Goal: Check status: Check status

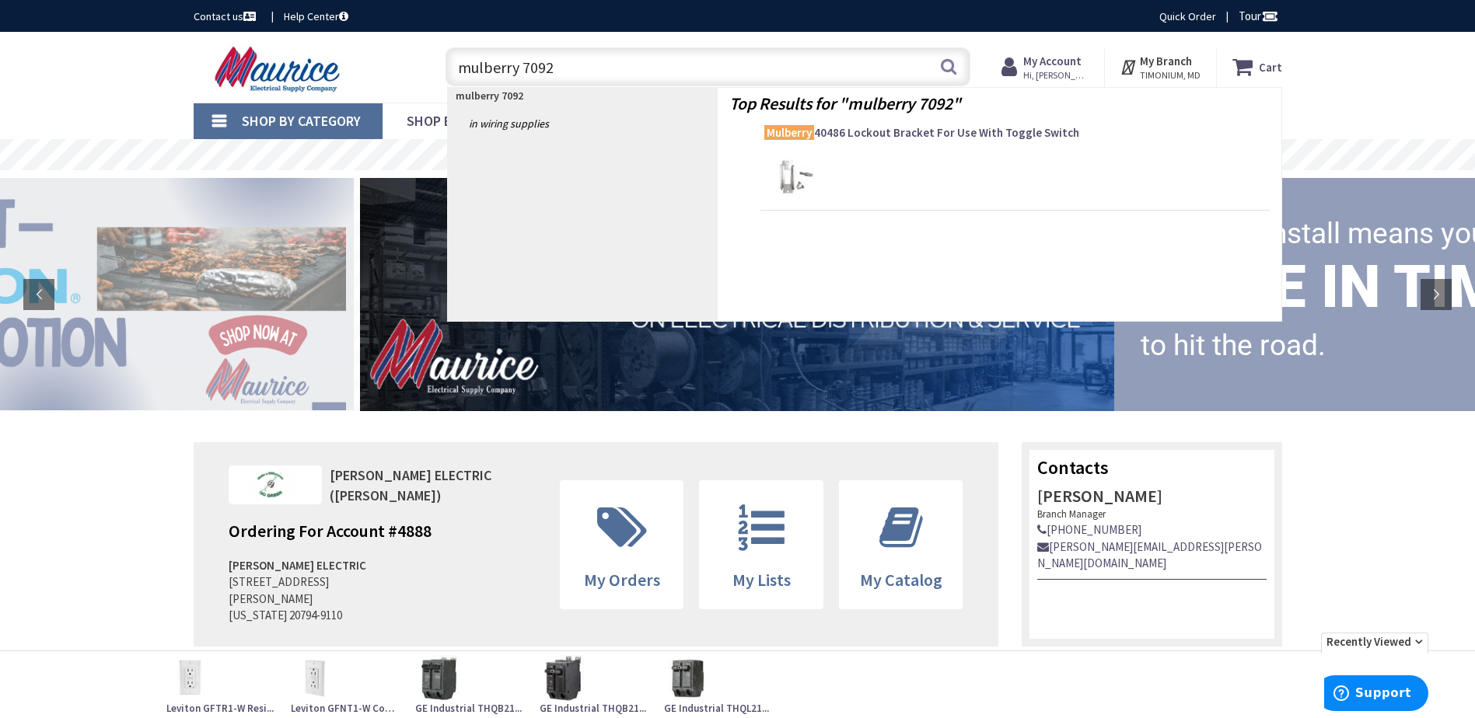
type input "mulberry 70927"
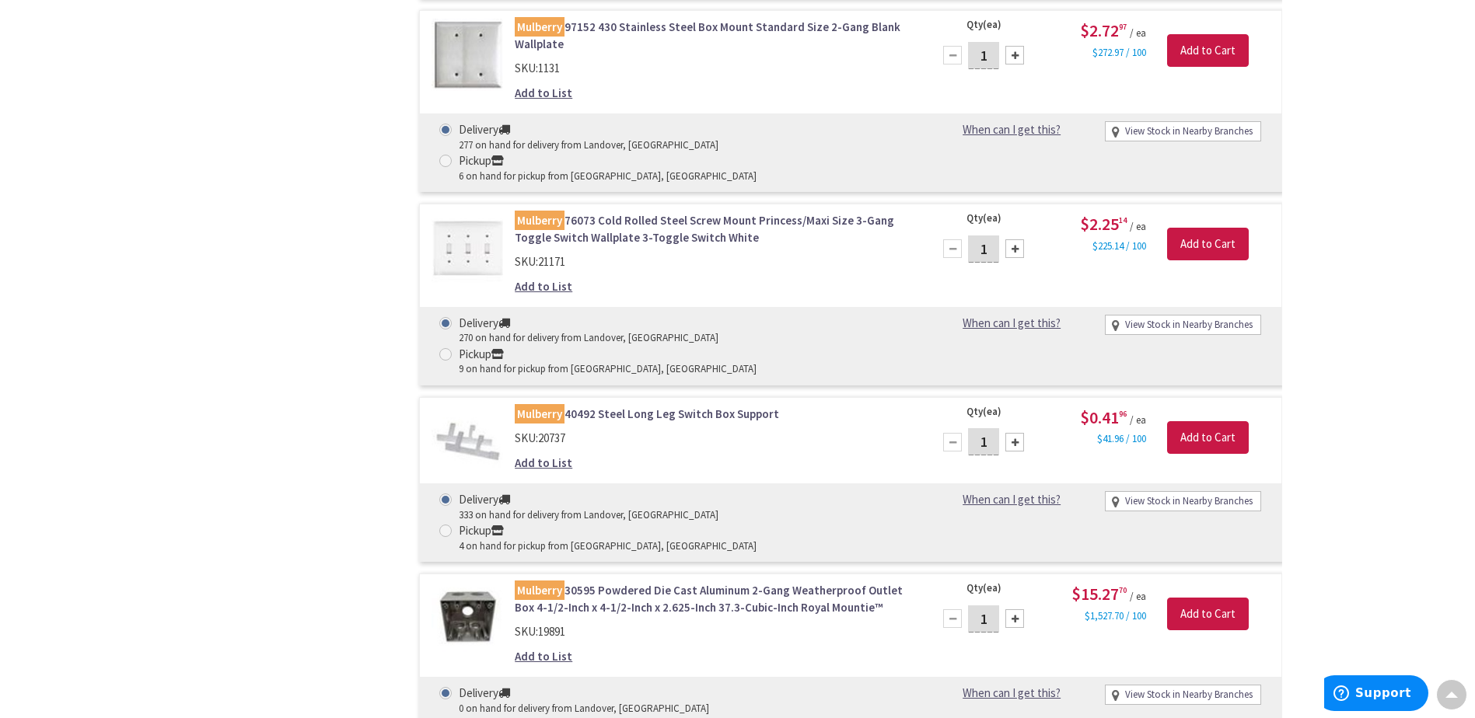
scroll to position [6531, 0]
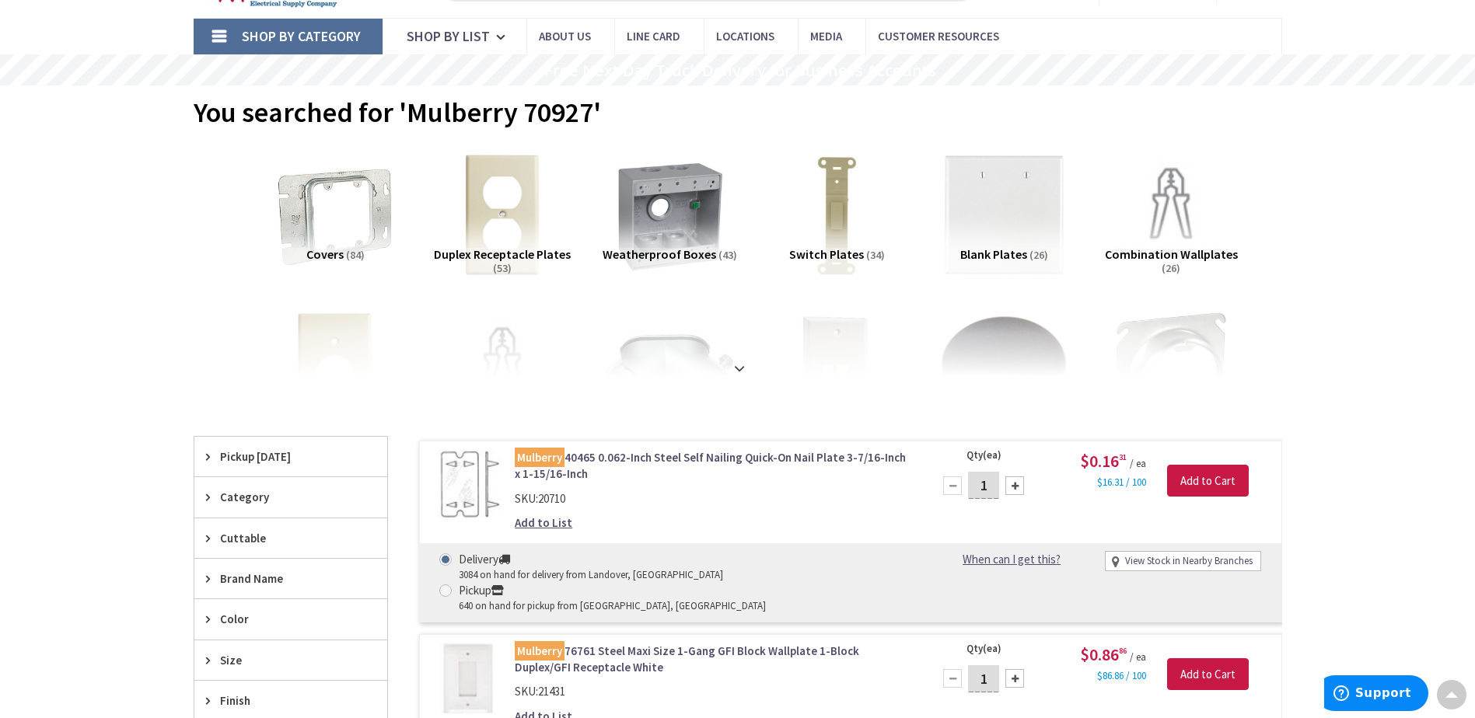
scroll to position [0, 0]
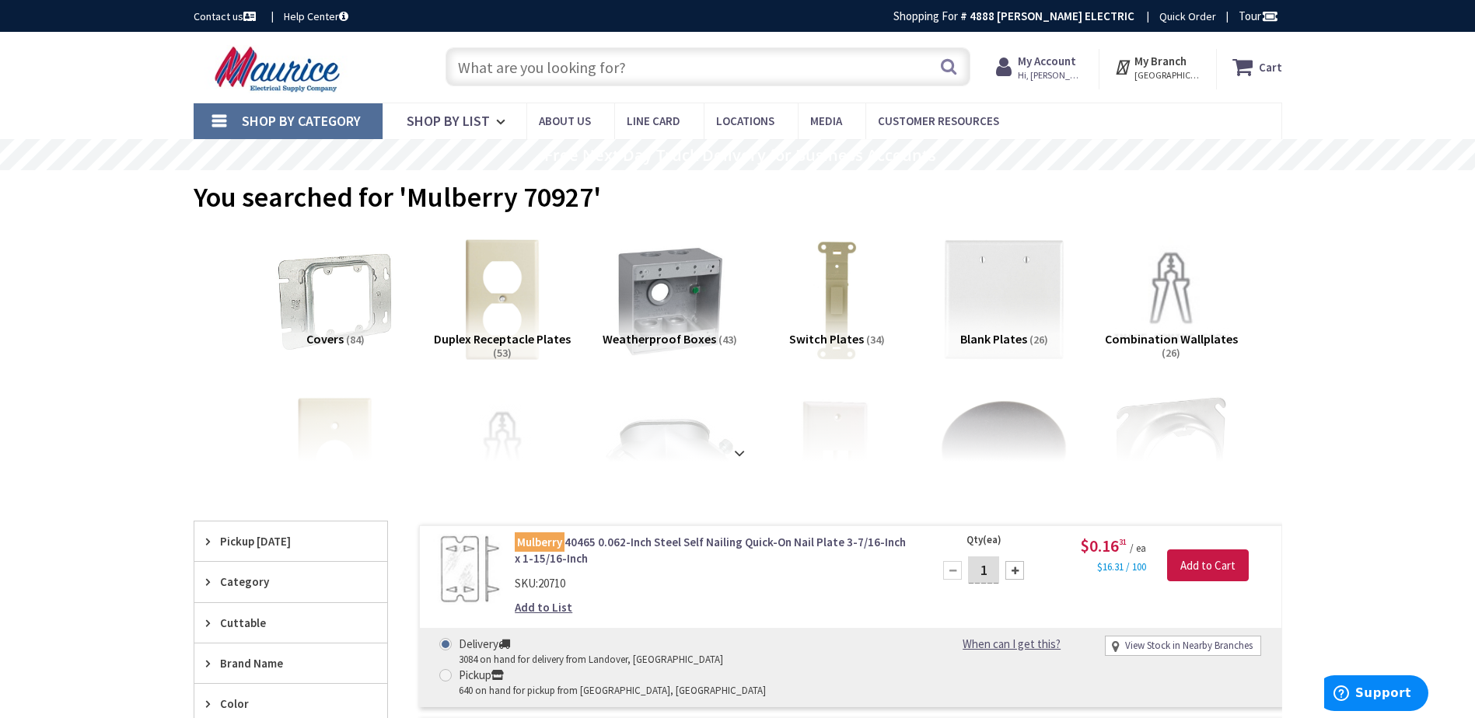
click at [1072, 63] on strong "My Account" at bounding box center [1047, 61] width 58 height 15
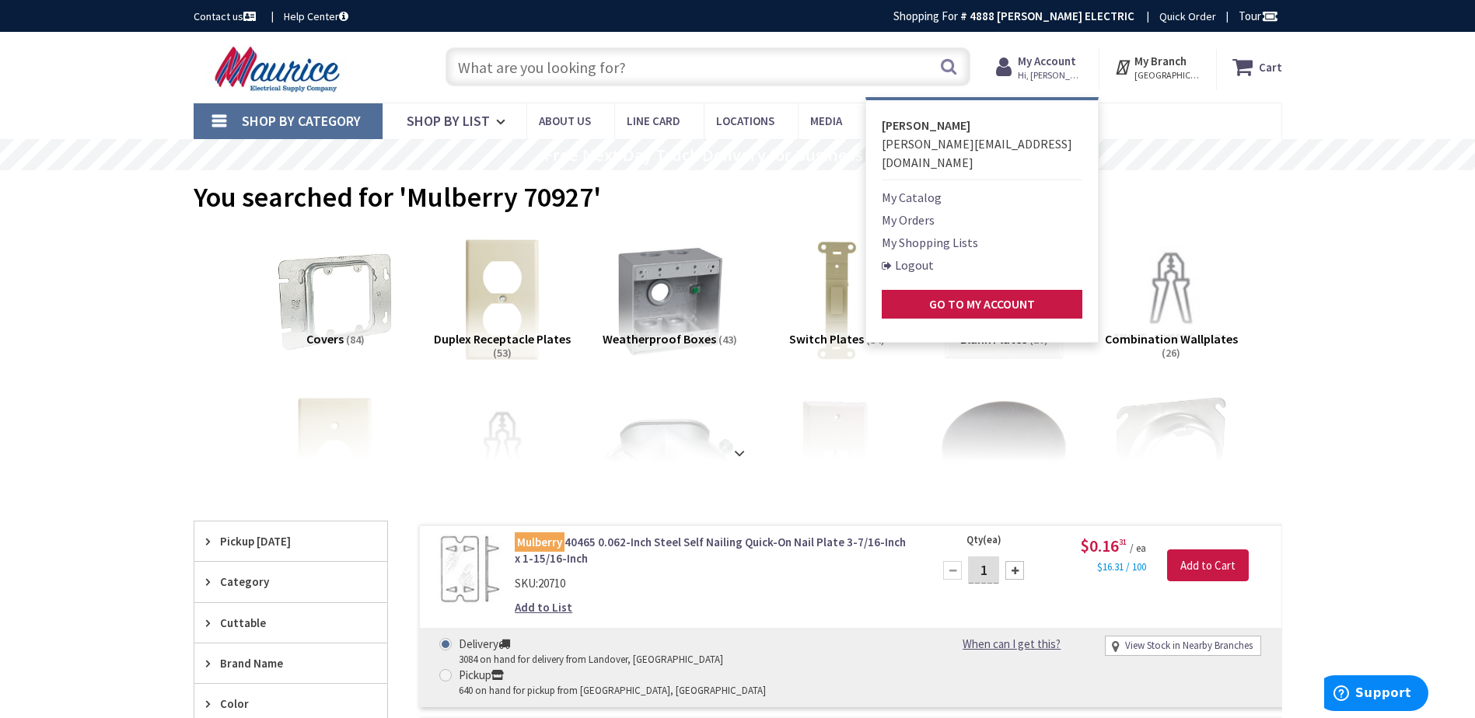
click at [923, 211] on link "My Orders" at bounding box center [908, 220] width 53 height 19
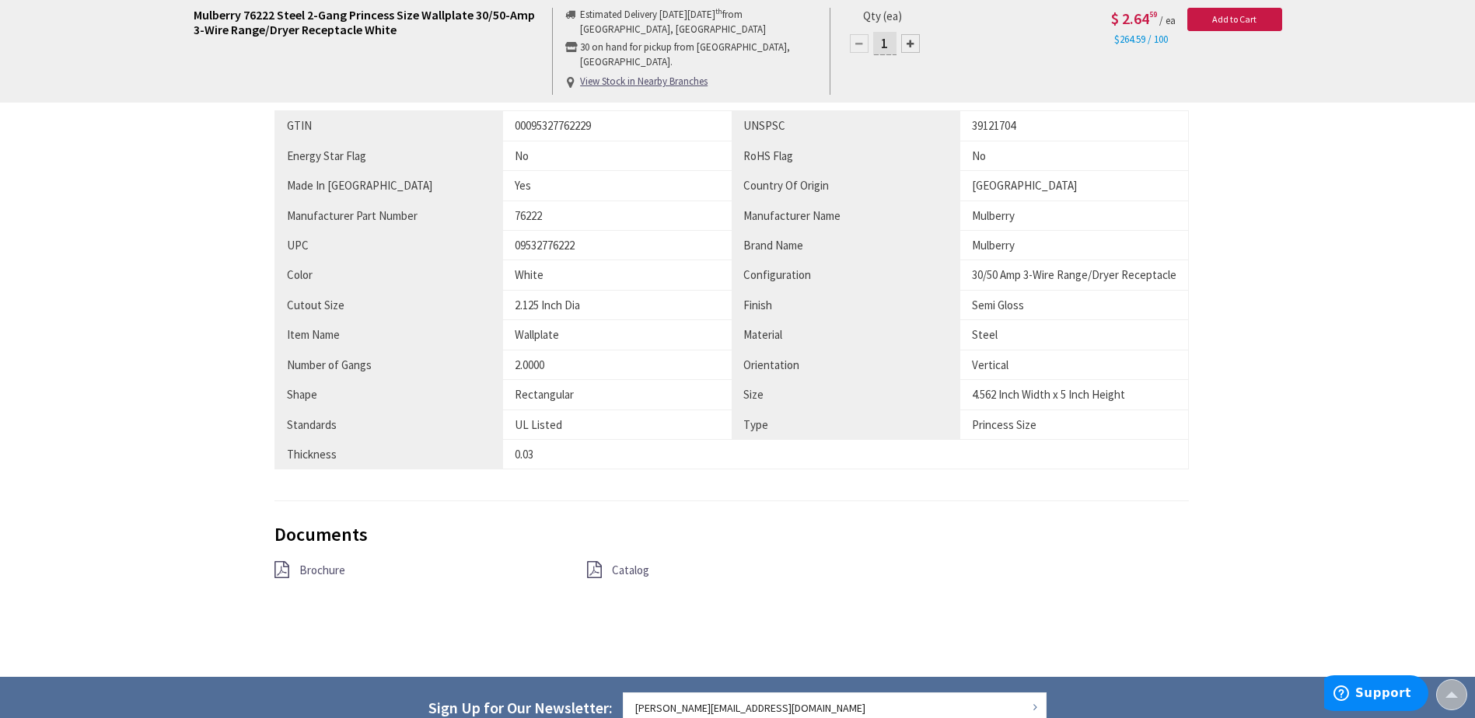
scroll to position [855, 0]
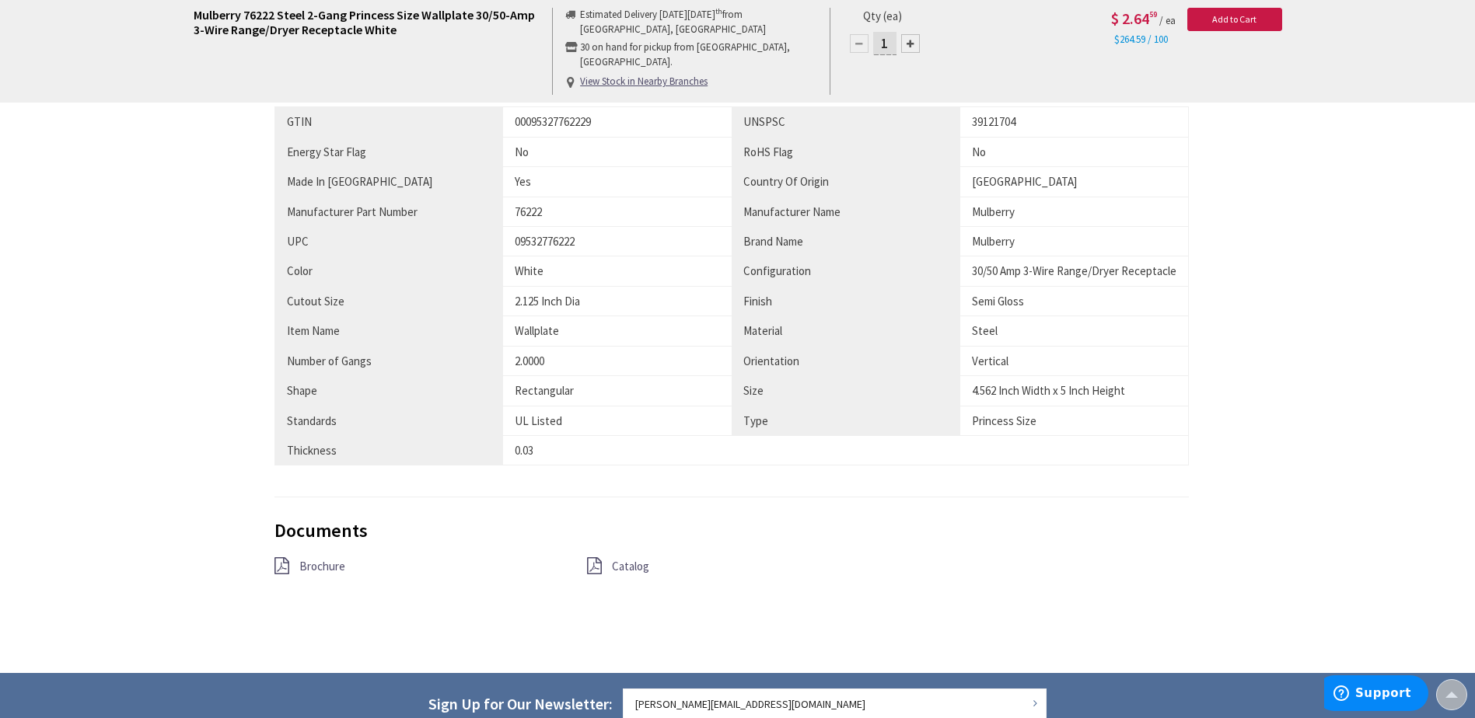
click at [618, 568] on span "Catalog" at bounding box center [630, 566] width 37 height 15
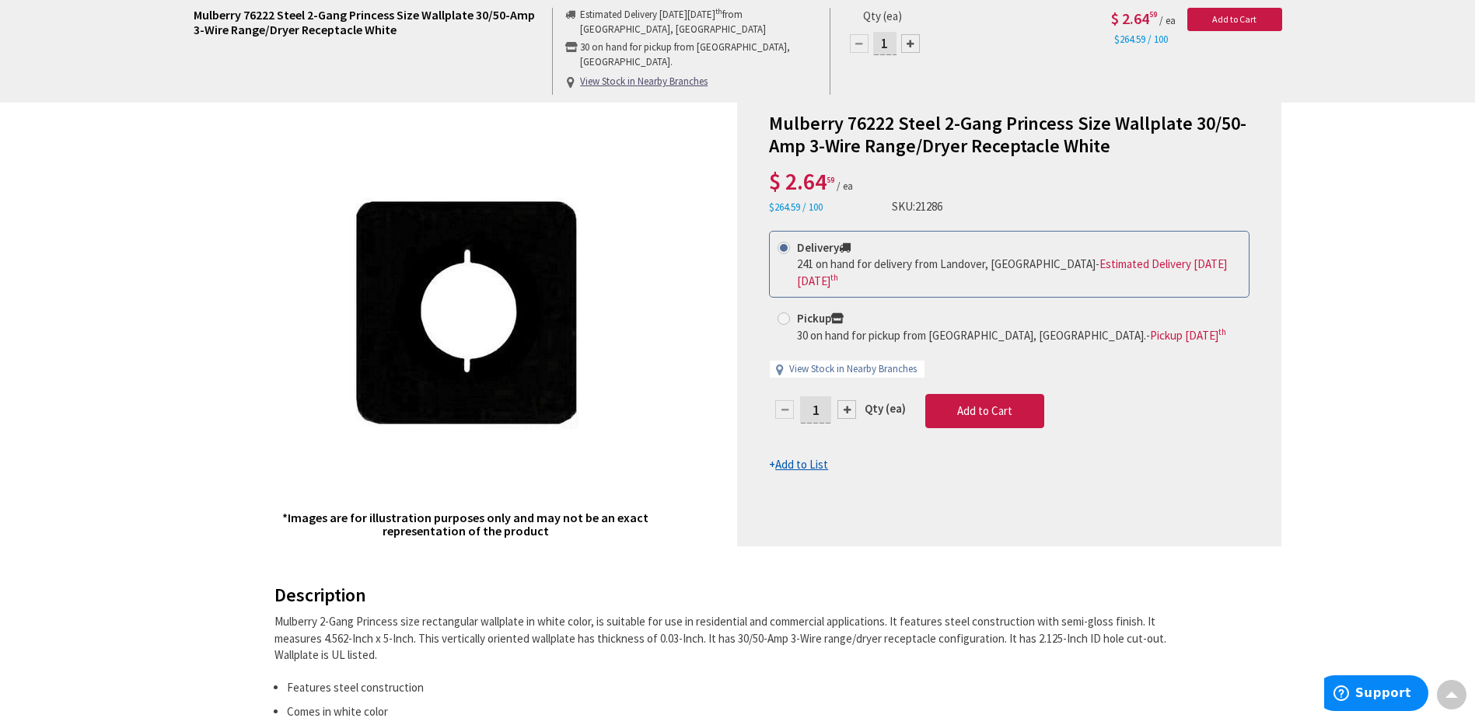
scroll to position [0, 0]
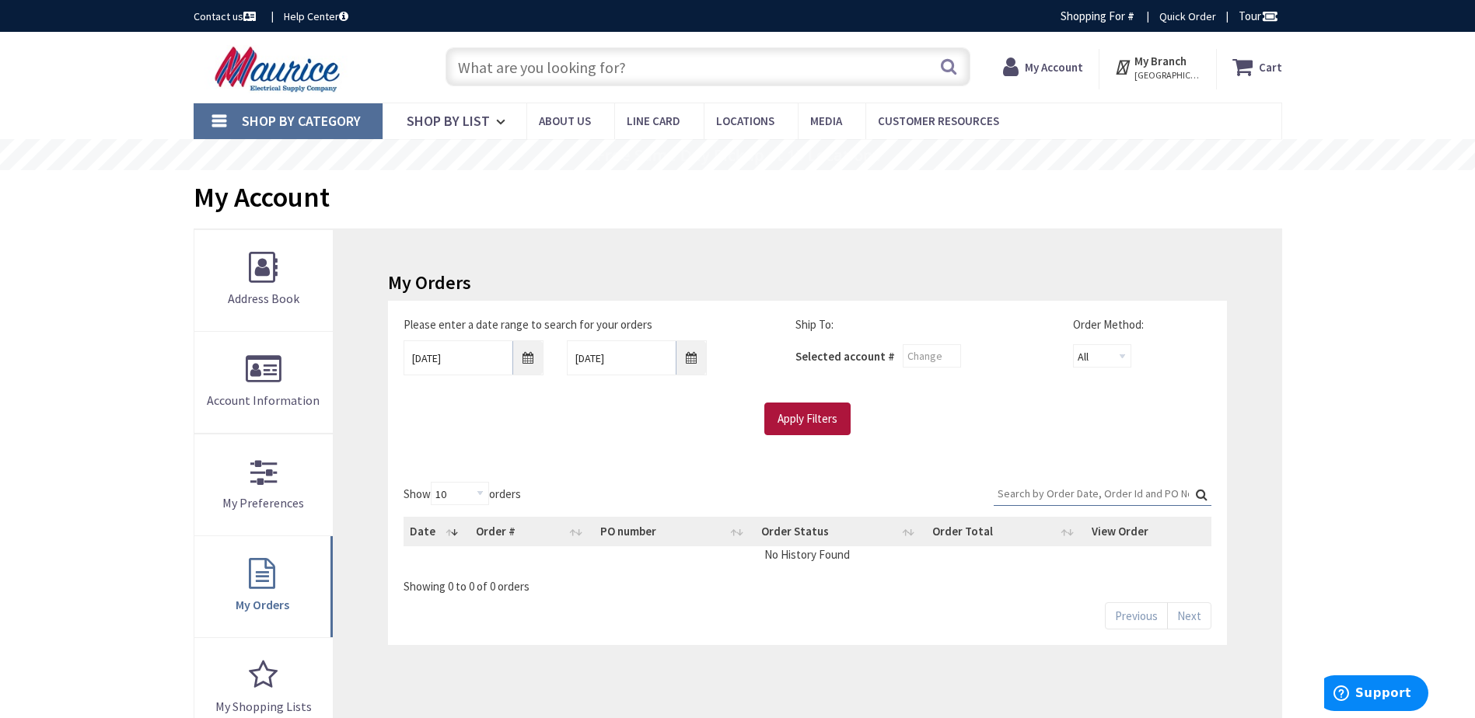
click at [824, 428] on input "Apply Filters" at bounding box center [807, 419] width 86 height 33
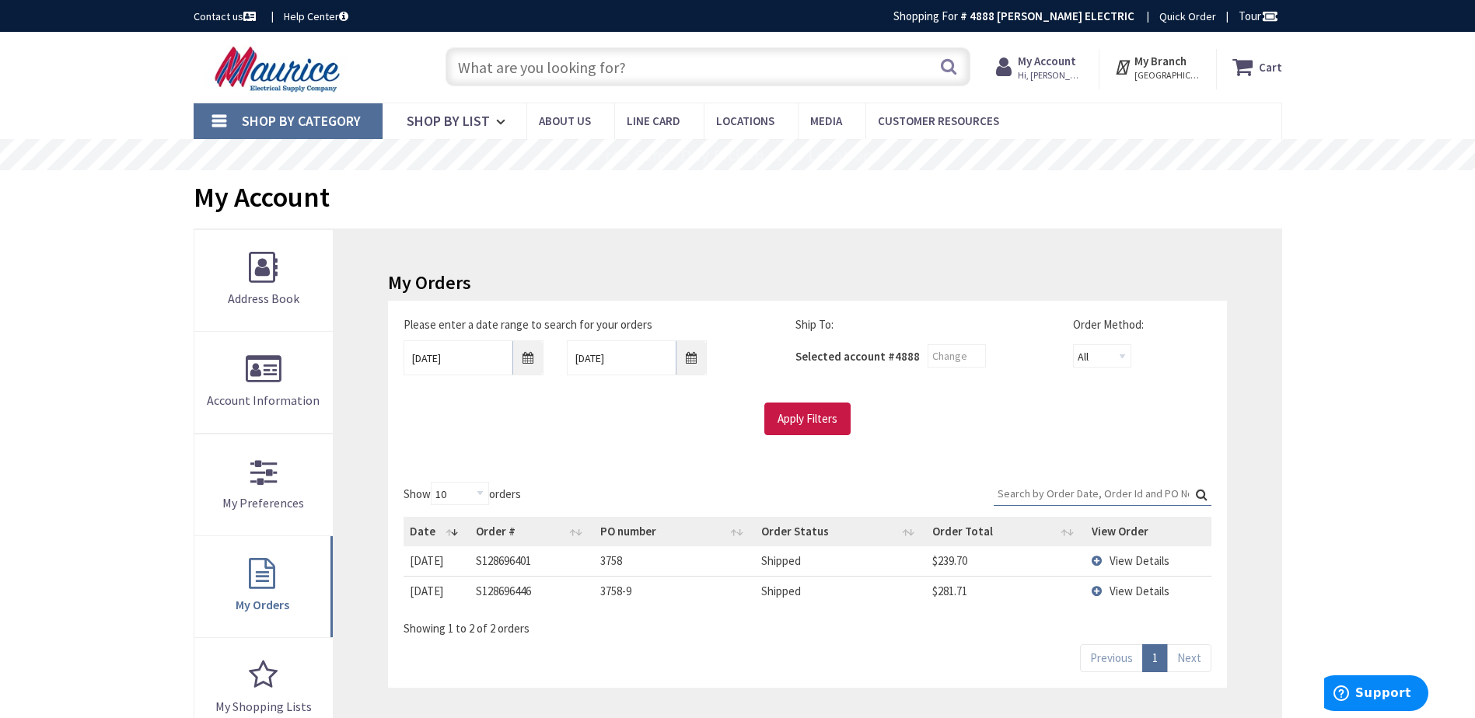
click at [1117, 554] on span "View Details" at bounding box center [1139, 561] width 60 height 15
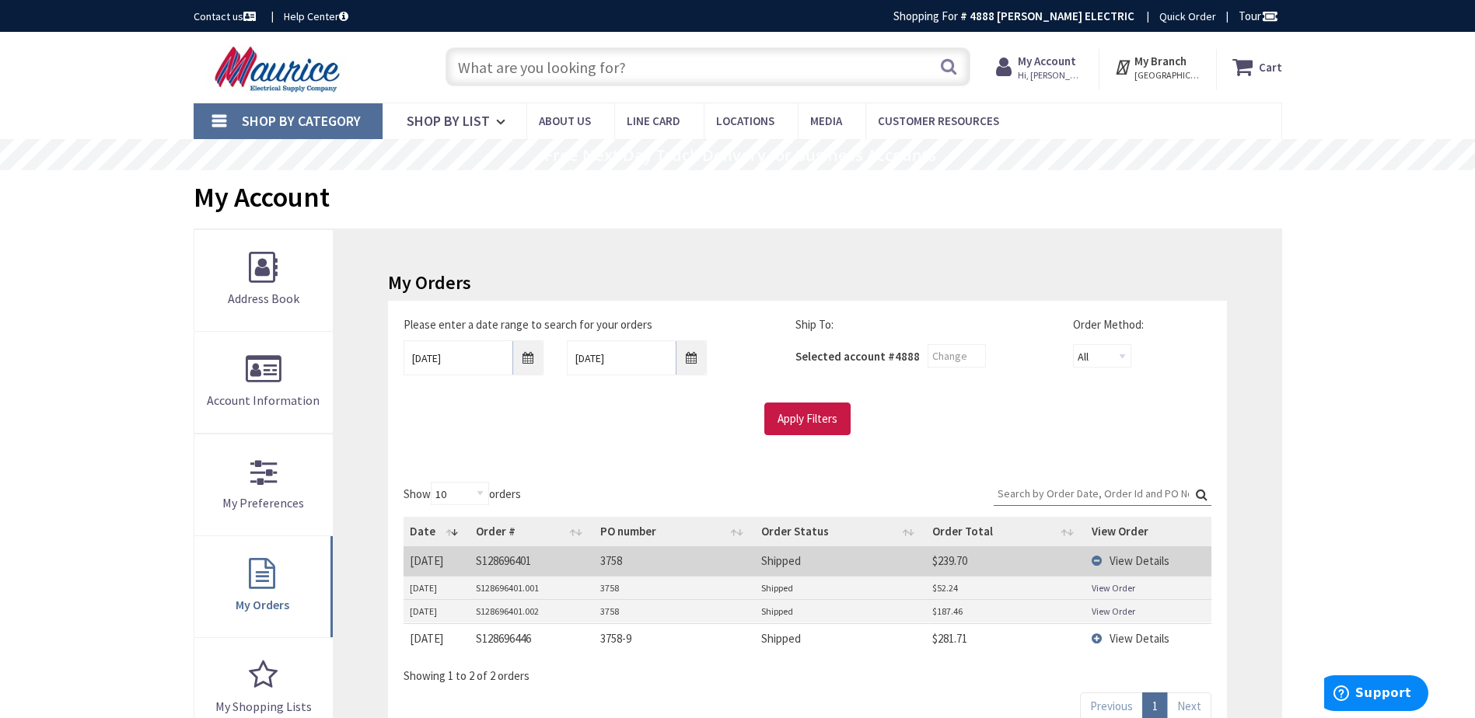
click at [1126, 638] on span "View Details" at bounding box center [1139, 638] width 60 height 15
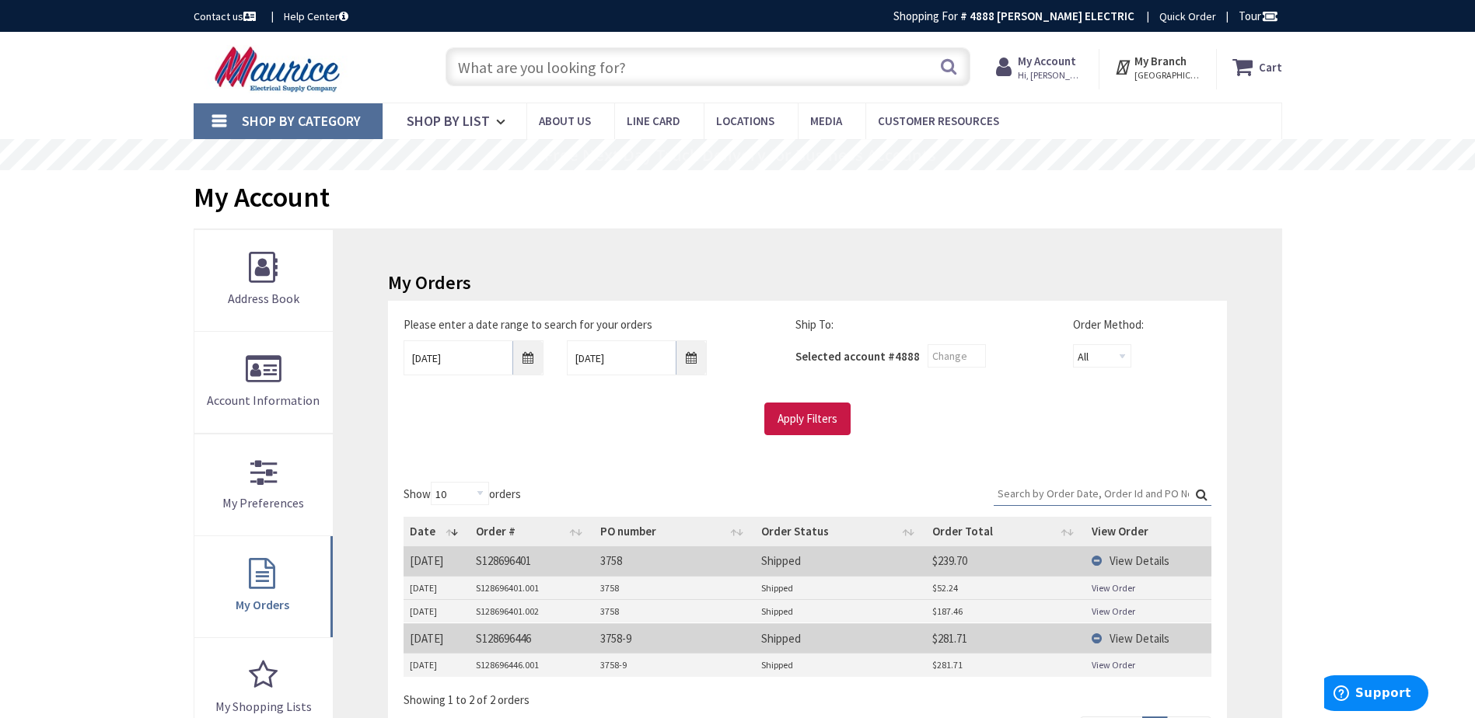
scroll to position [78, 0]
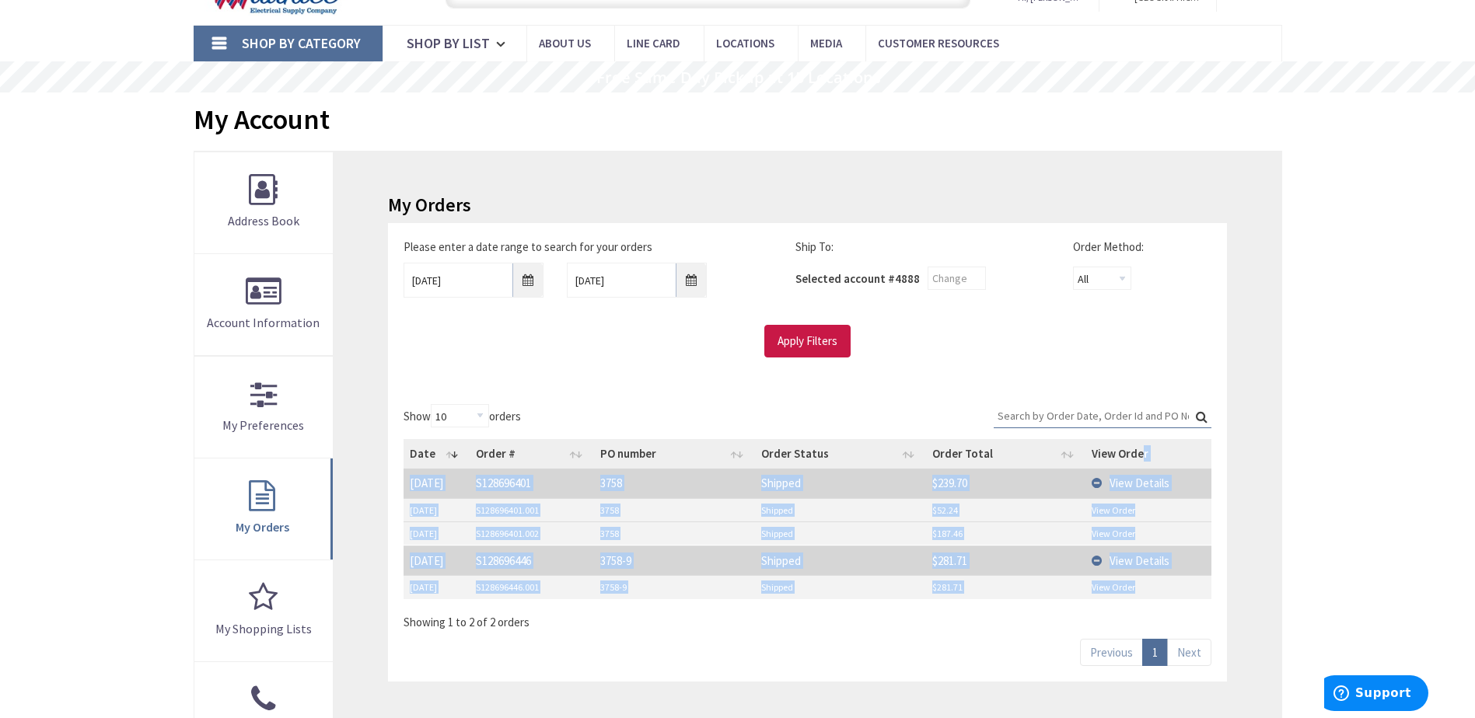
drag, startPoint x: 1106, startPoint y: 596, endPoint x: 1141, endPoint y: 440, distance: 159.4
click at [1141, 440] on table "Date Order # PO number Order Status Order Total View Order 9/5/2025 2025-09-05 …" at bounding box center [806, 519] width 807 height 161
drag, startPoint x: 1141, startPoint y: 440, endPoint x: 1245, endPoint y: 521, distance: 131.9
click at [1245, 521] on div "My Orders Please enter a date range to search for your orders 8/29/2025 9/5/202…" at bounding box center [807, 509] width 947 height 714
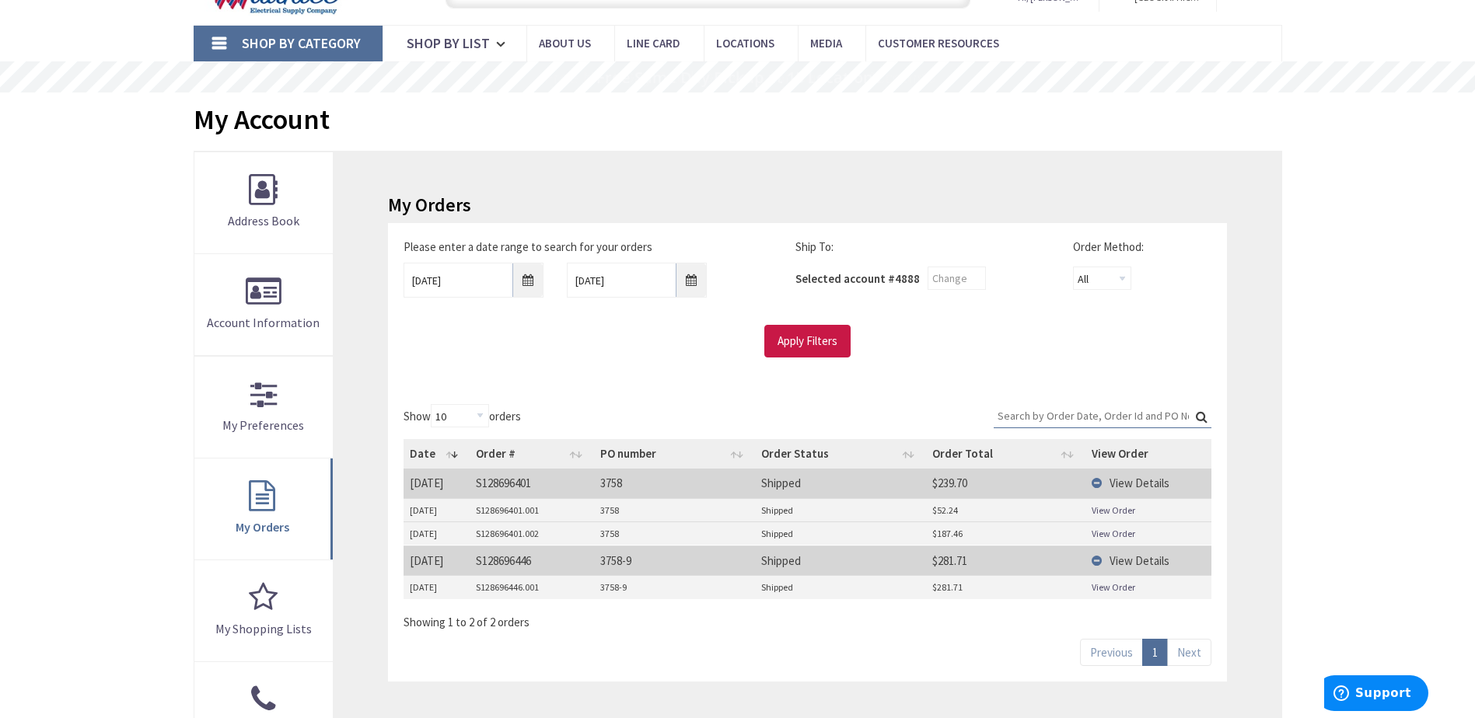
click at [1120, 591] on link "View Order" at bounding box center [1114, 587] width 44 height 13
click at [1112, 591] on link "View Order" at bounding box center [1114, 587] width 44 height 13
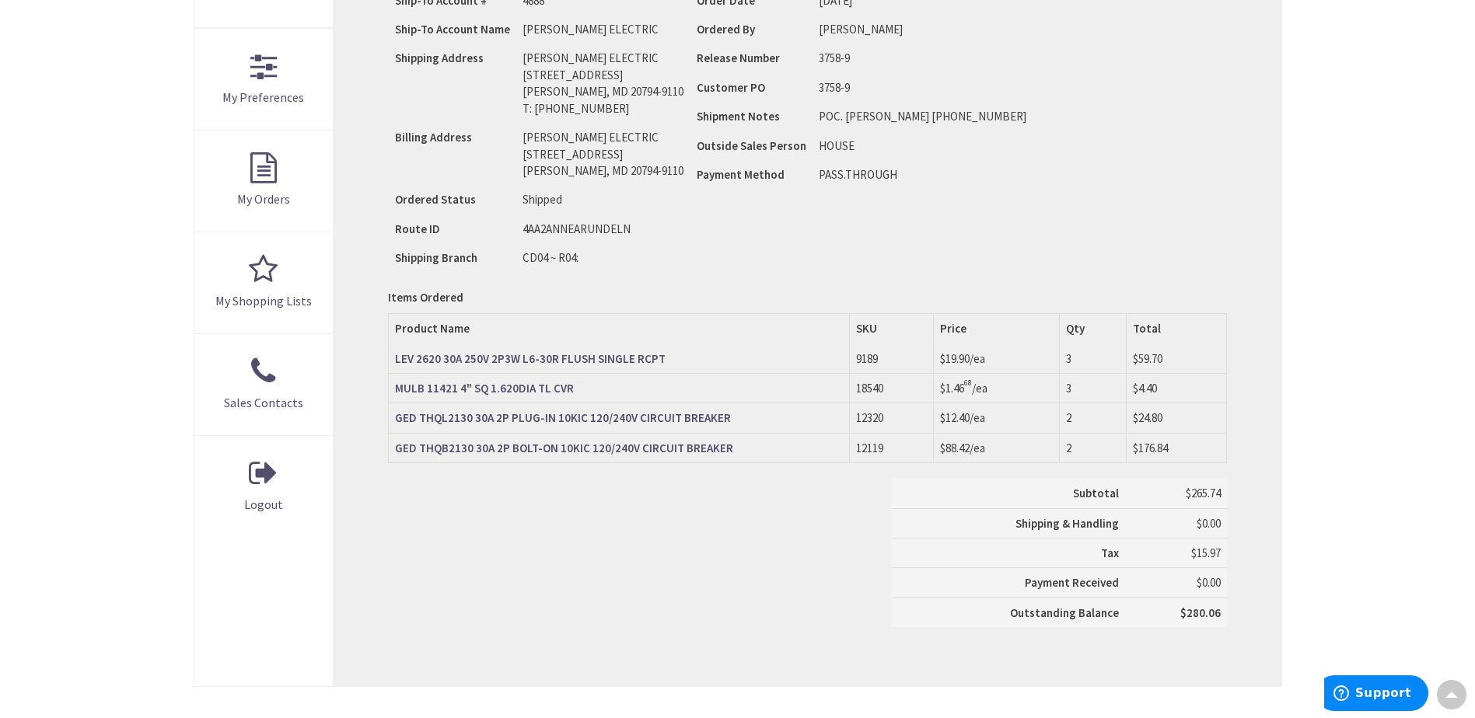
scroll to position [466, 0]
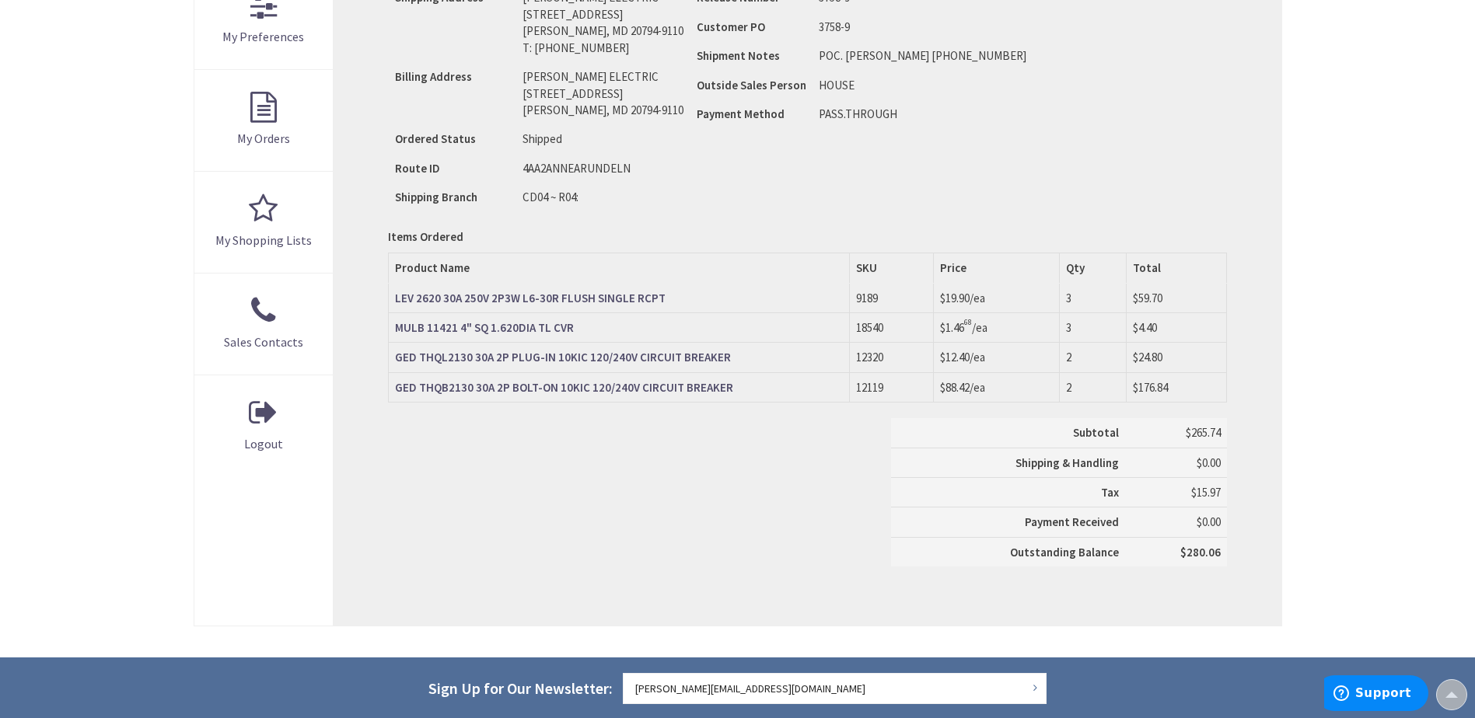
click at [560, 325] on strong "MULB 11421 4" SQ 1.620DIA TL CVR" at bounding box center [484, 327] width 179 height 15
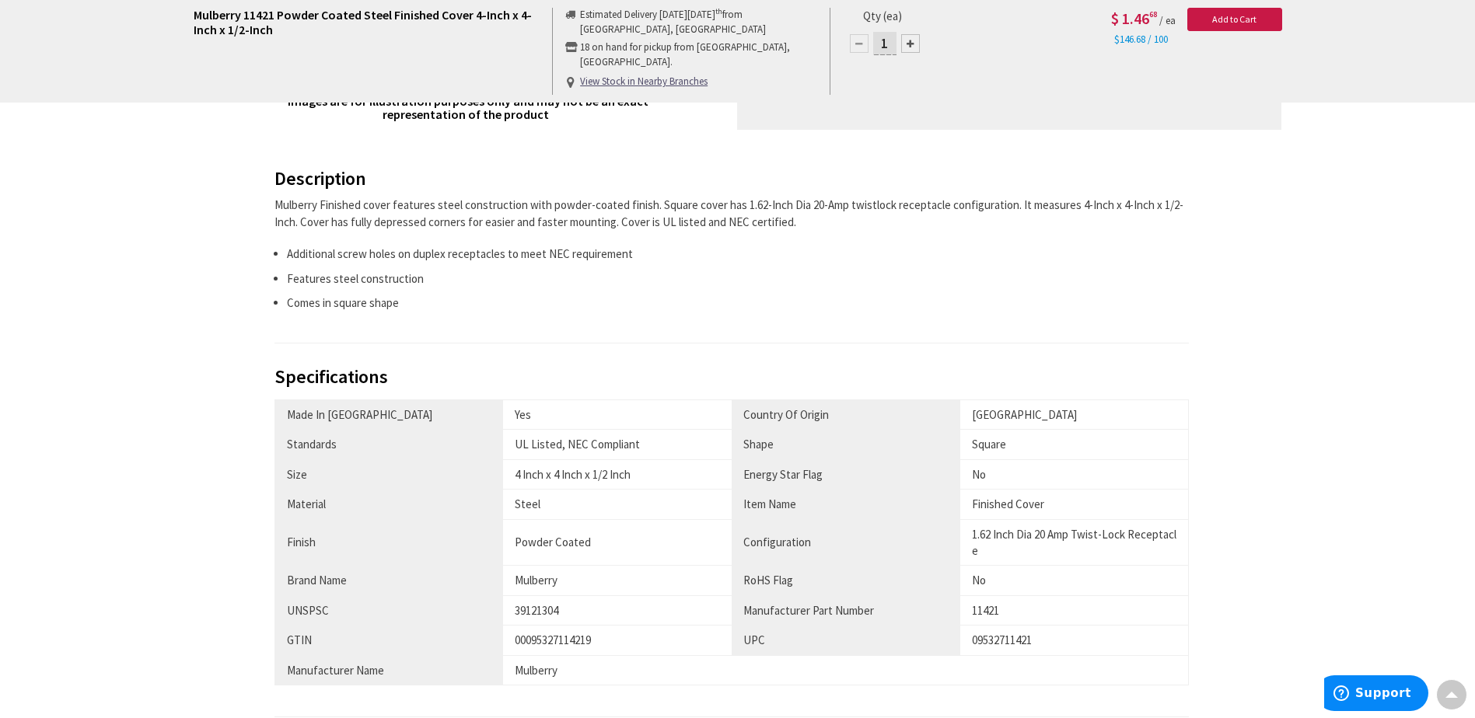
scroll to position [622, 0]
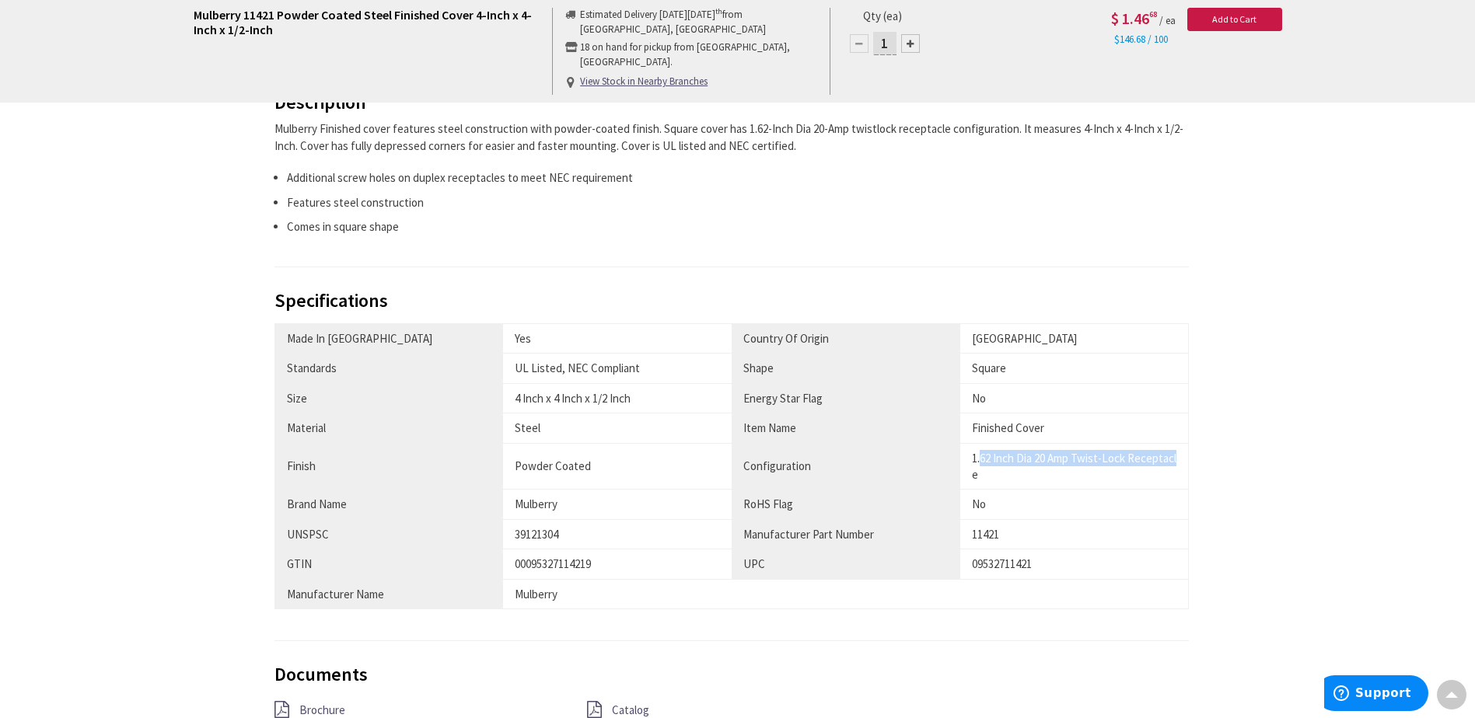
drag, startPoint x: 982, startPoint y: 445, endPoint x: 1183, endPoint y: 459, distance: 201.8
click at [1183, 459] on td "1.62 Inch Dia 20 Amp Twist-Lock Receptacle" at bounding box center [1074, 466] width 229 height 47
drag, startPoint x: 1182, startPoint y: 466, endPoint x: 1169, endPoint y: 517, distance: 52.8
click at [1169, 517] on td "No" at bounding box center [1074, 505] width 229 height 30
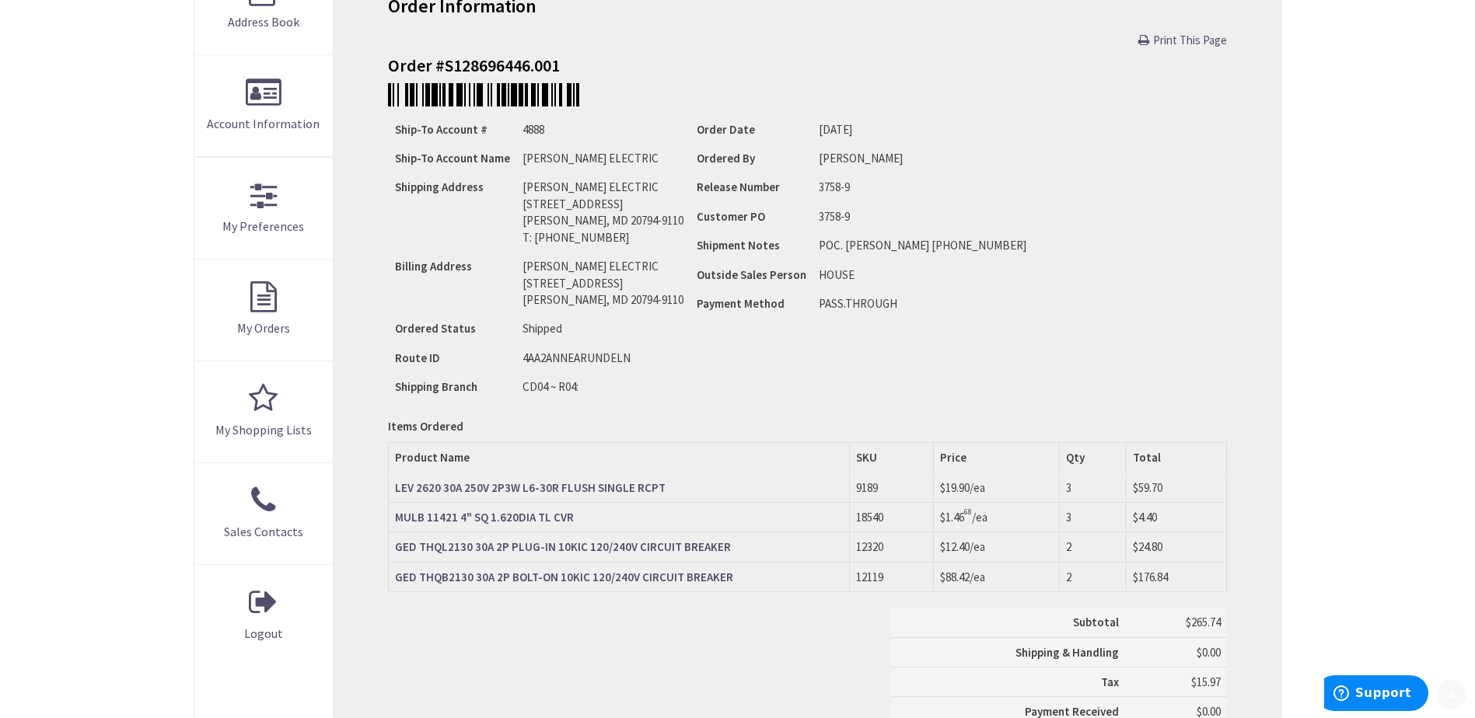
scroll to position [311, 0]
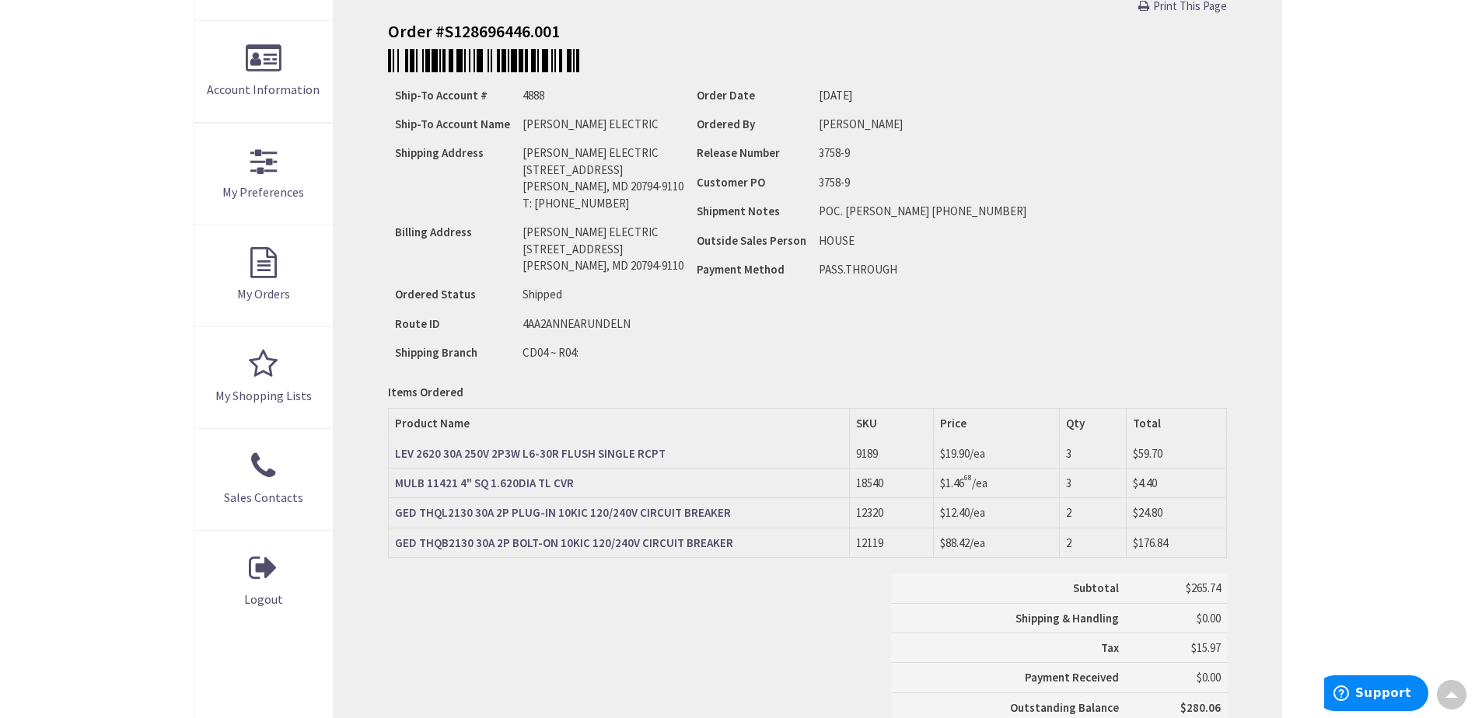
click at [459, 490] on strong "MULB 11421 4" SQ 1.620DIA TL CVR" at bounding box center [484, 483] width 179 height 15
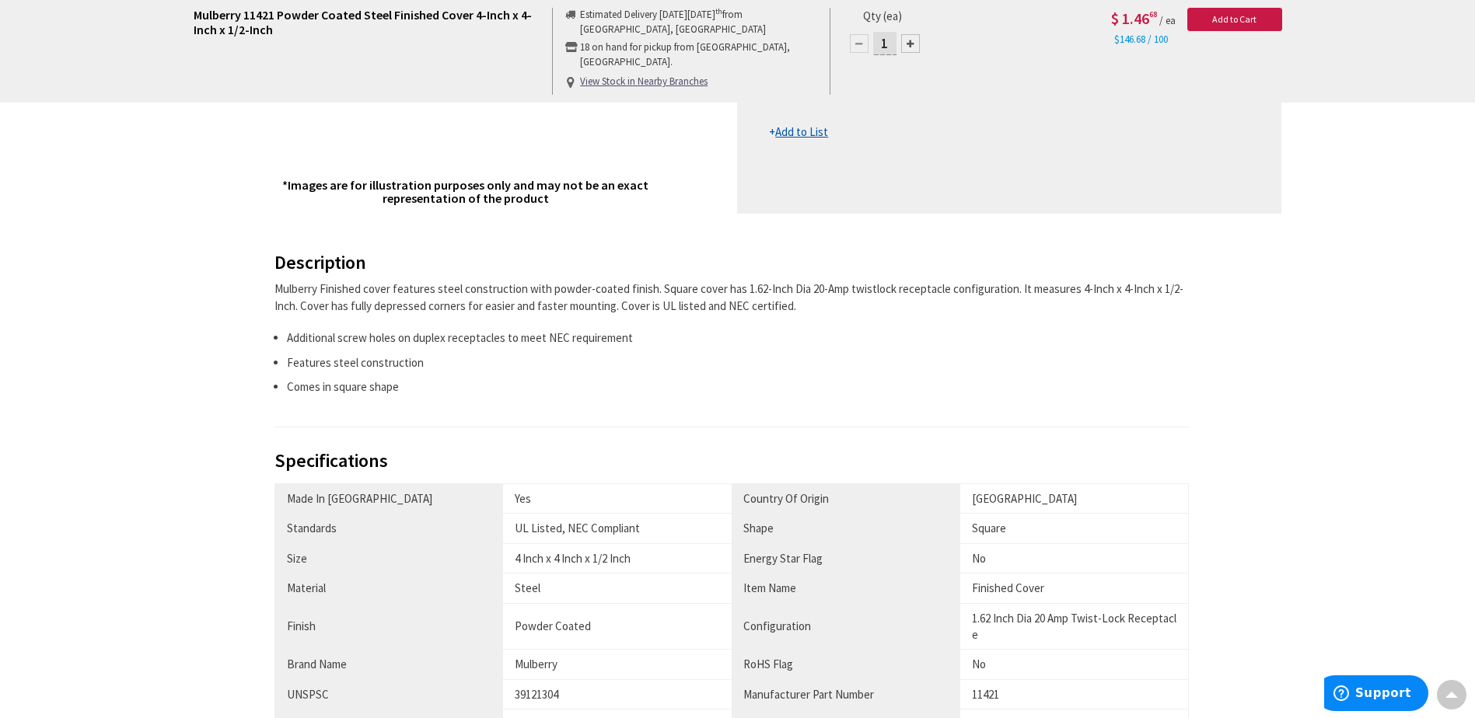
scroll to position [544, 0]
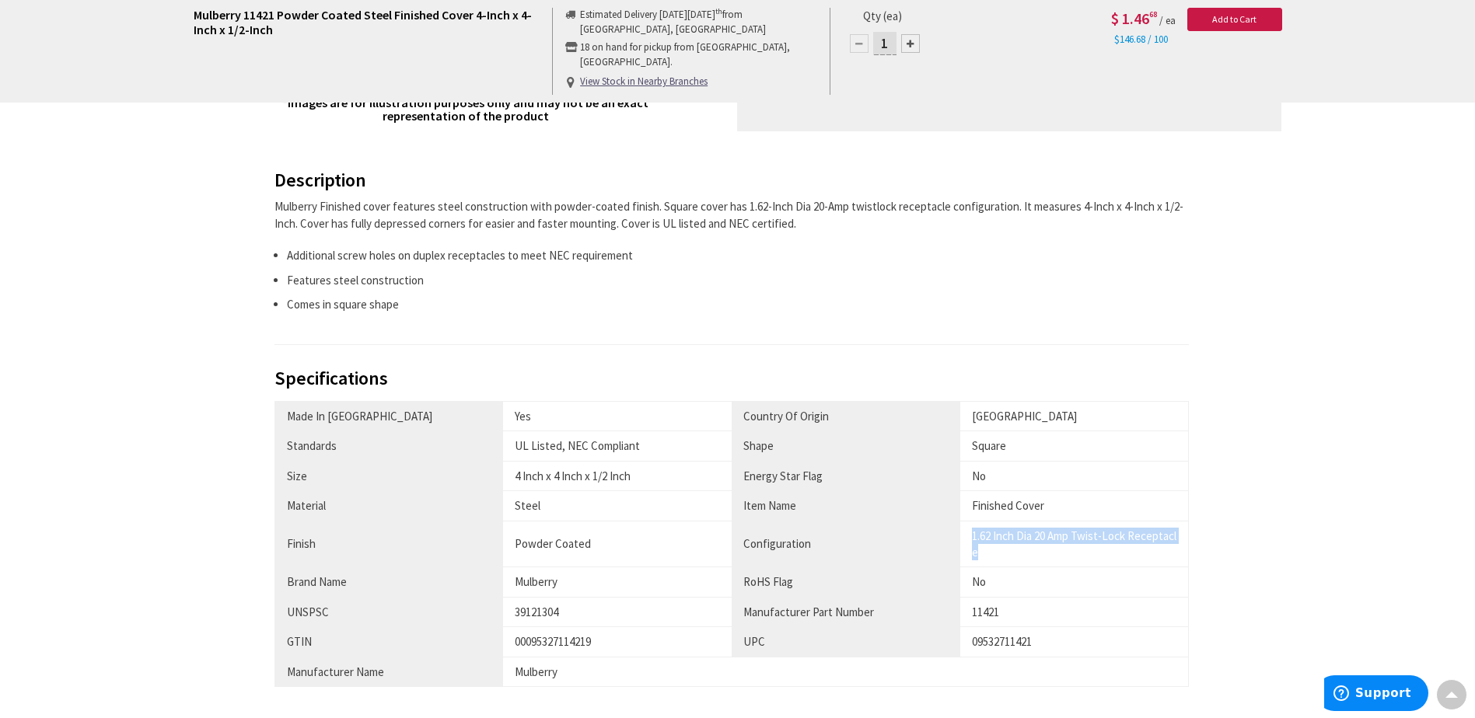
drag, startPoint x: 971, startPoint y: 537, endPoint x: 1148, endPoint y: 545, distance: 177.4
click at [1148, 545] on div "1.62 Inch Dia 20 Amp Twist-Lock Receptacle" at bounding box center [1074, 544] width 204 height 33
